Goal: Information Seeking & Learning: Learn about a topic

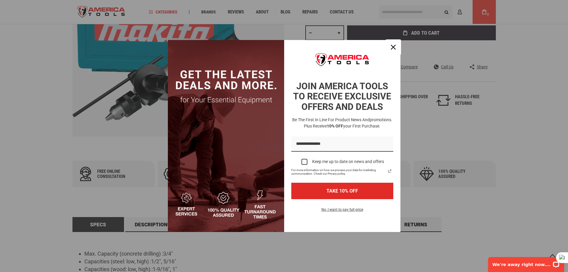
drag, startPoint x: 393, startPoint y: 45, endPoint x: 365, endPoint y: 43, distance: 27.9
click at [393, 45] on icon "close icon" at bounding box center [393, 47] width 5 height 5
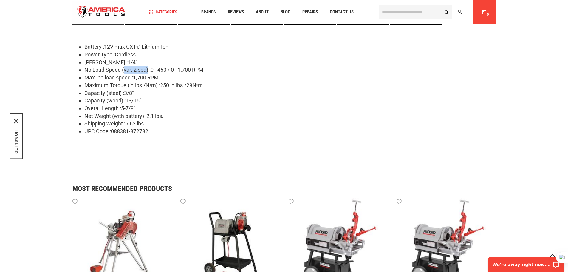
drag, startPoint x: 146, startPoint y: 70, endPoint x: 122, endPoint y: 69, distance: 23.9
click at [122, 69] on li "No Load Speed (var. 2 spd) :0 - 450 / 0 - 1,700 RPM" at bounding box center [289, 70] width 411 height 8
click at [209, 122] on li "Shipping Weight :6.62 lbs." at bounding box center [289, 124] width 411 height 8
